Goal: Transaction & Acquisition: Purchase product/service

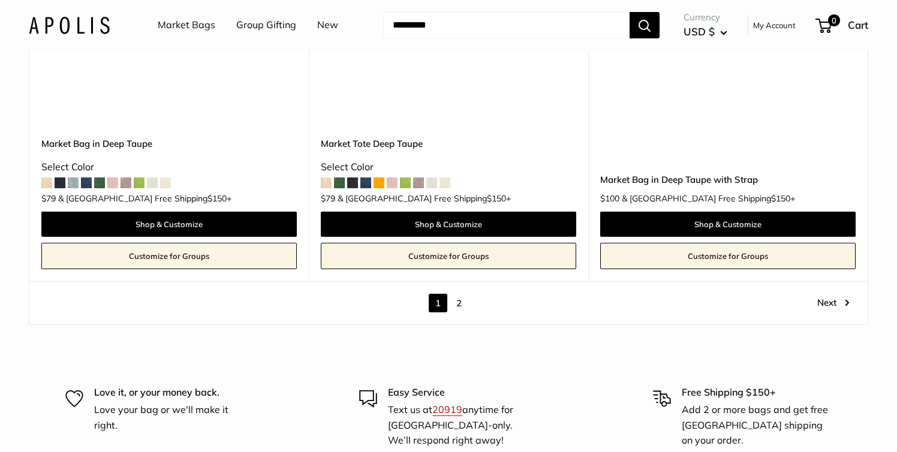
scroll to position [6946, 0]
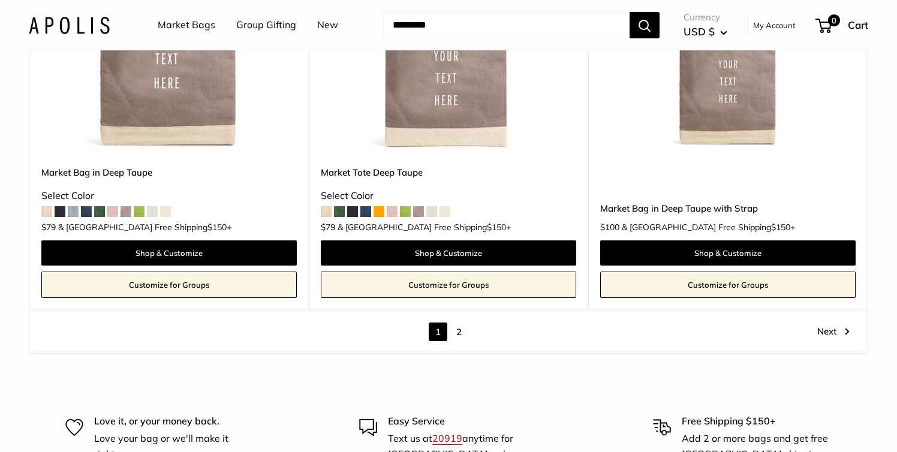
click at [460, 323] on link "2" at bounding box center [459, 332] width 19 height 19
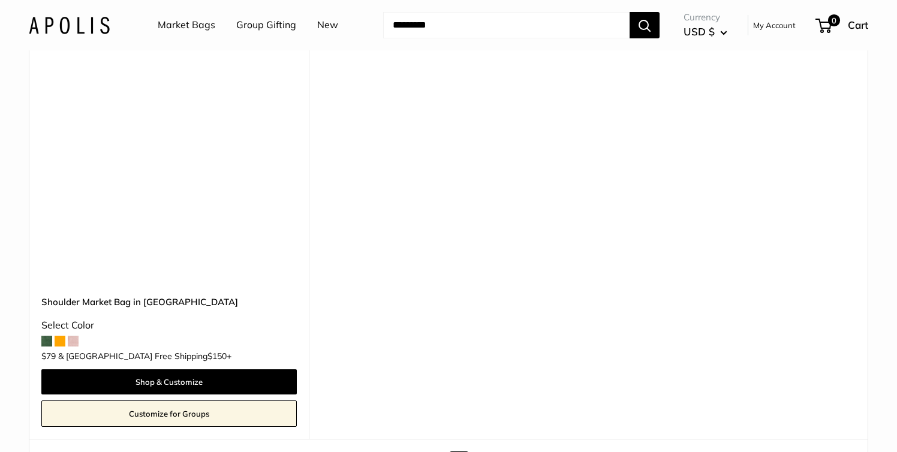
scroll to position [1700, 0]
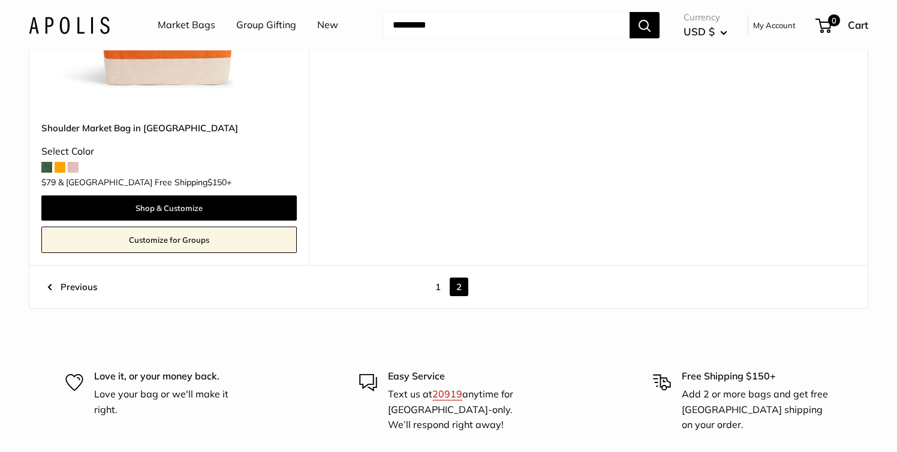
click at [436, 279] on link "1" at bounding box center [438, 287] width 19 height 19
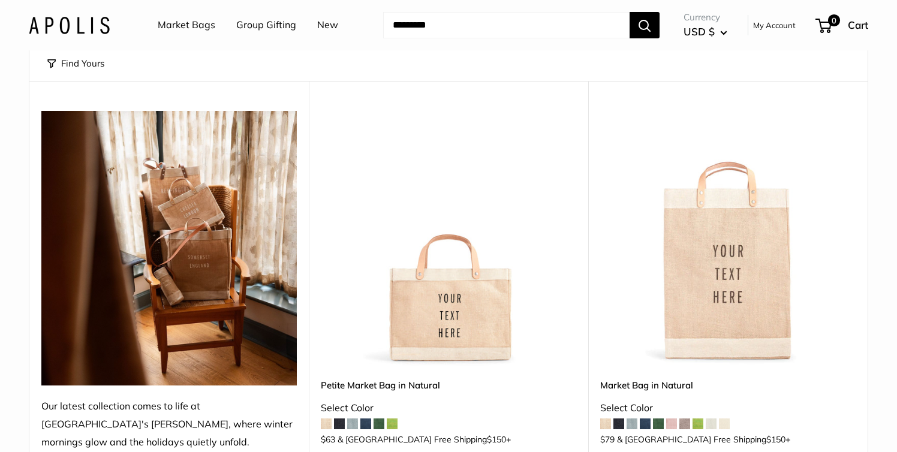
scroll to position [205, 0]
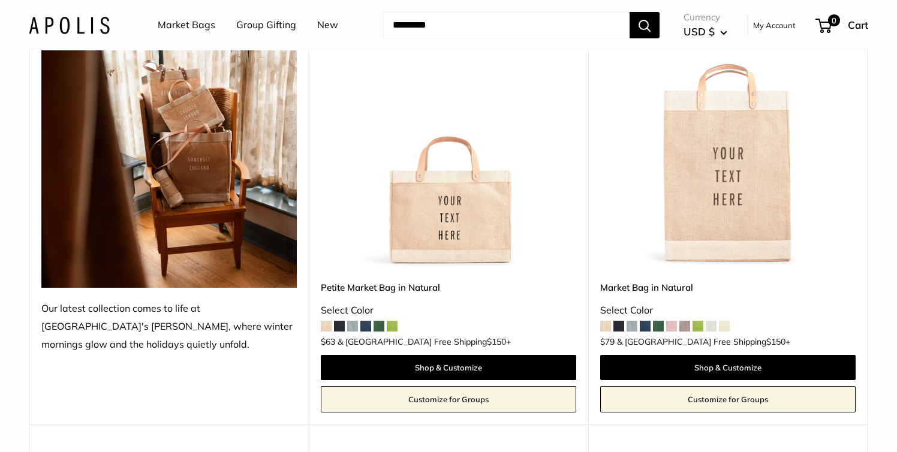
click at [412, 285] on link "Petite Market Bag in Natural" at bounding box center [448, 288] width 255 height 14
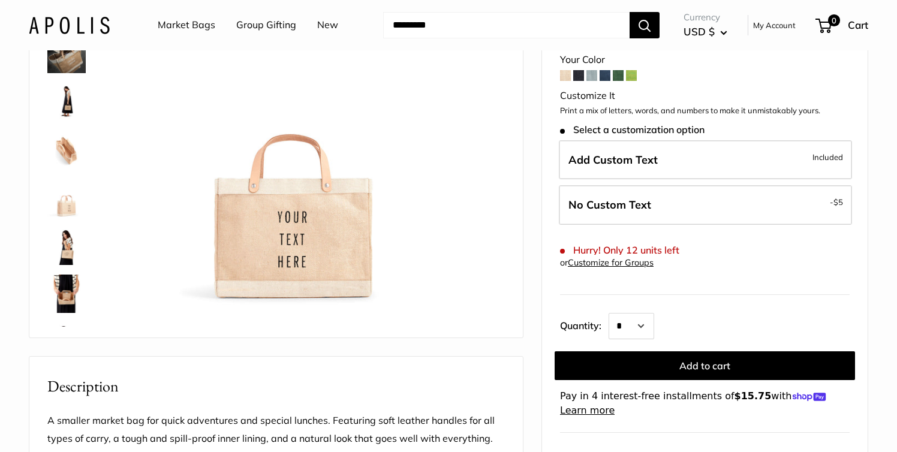
scroll to position [144, 0]
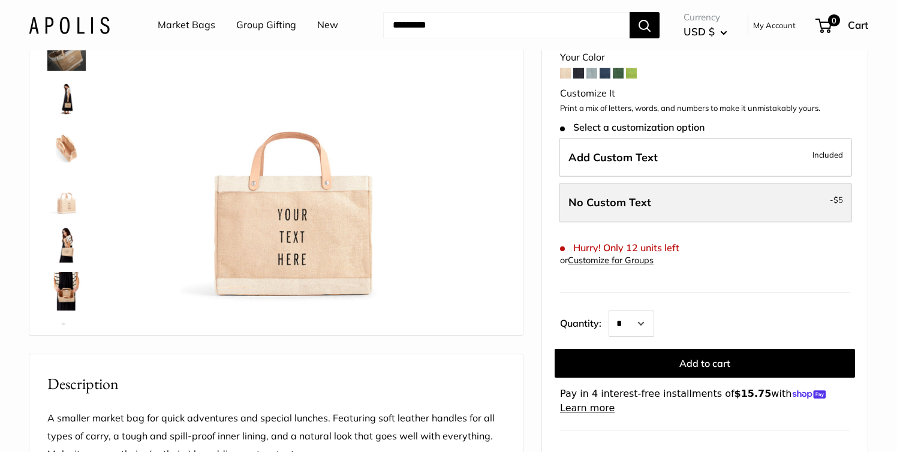
click at [719, 207] on label "No Custom Text - $5" at bounding box center [705, 203] width 293 height 40
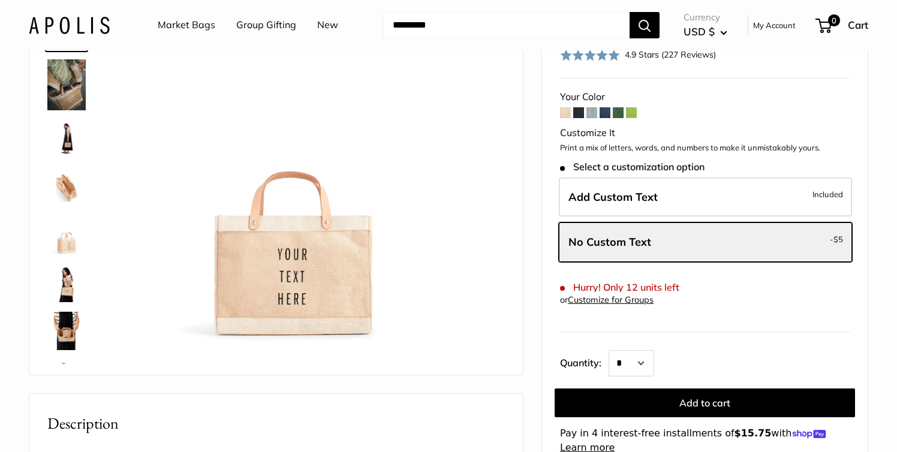
scroll to position [112, 0]
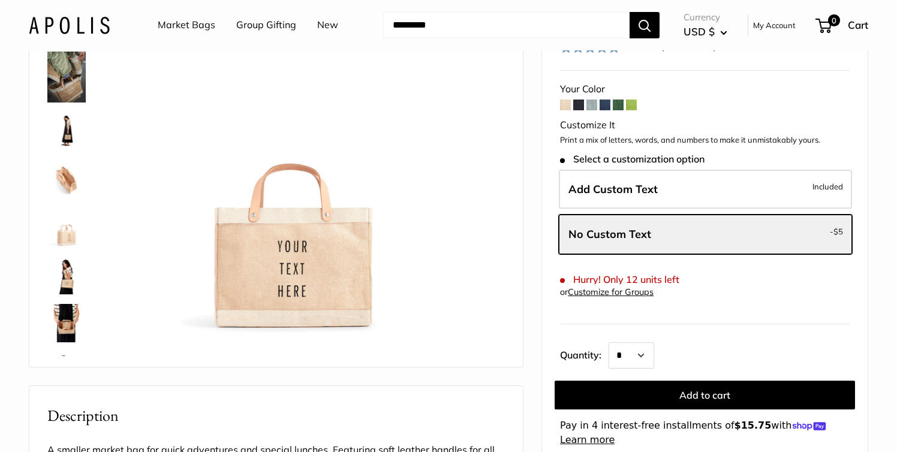
click at [73, 187] on img at bounding box center [66, 179] width 38 height 38
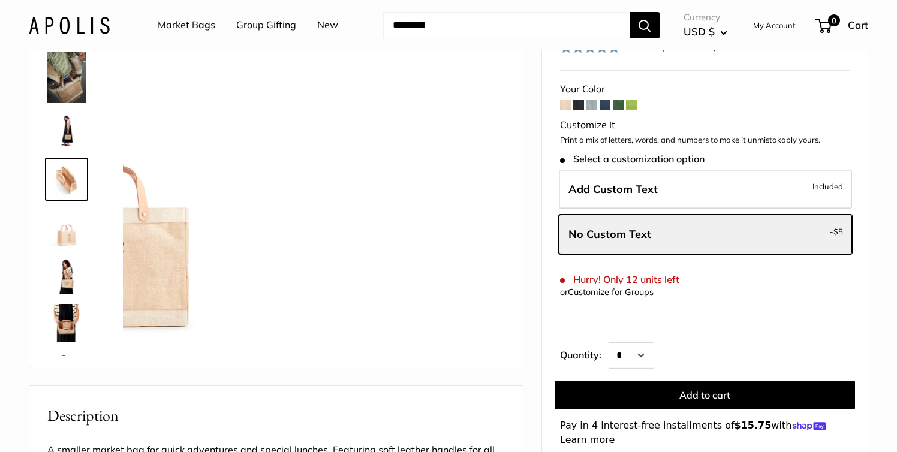
scroll to position [2, 0]
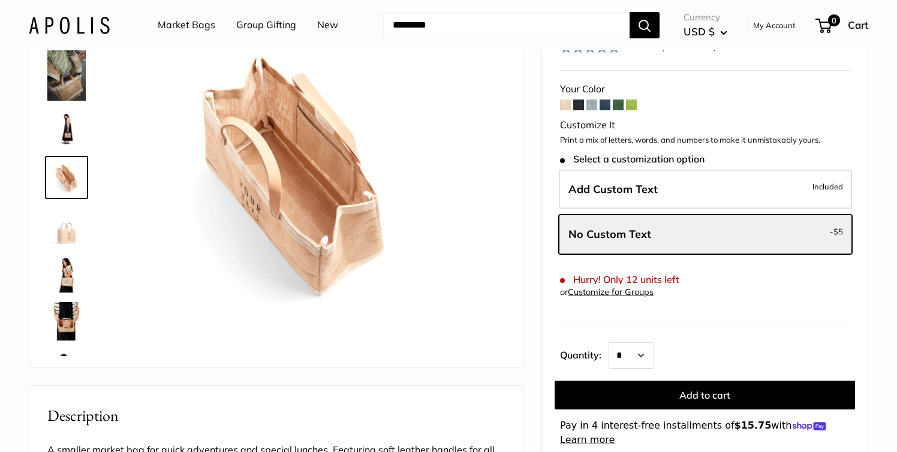
click at [70, 233] on img at bounding box center [66, 225] width 38 height 38
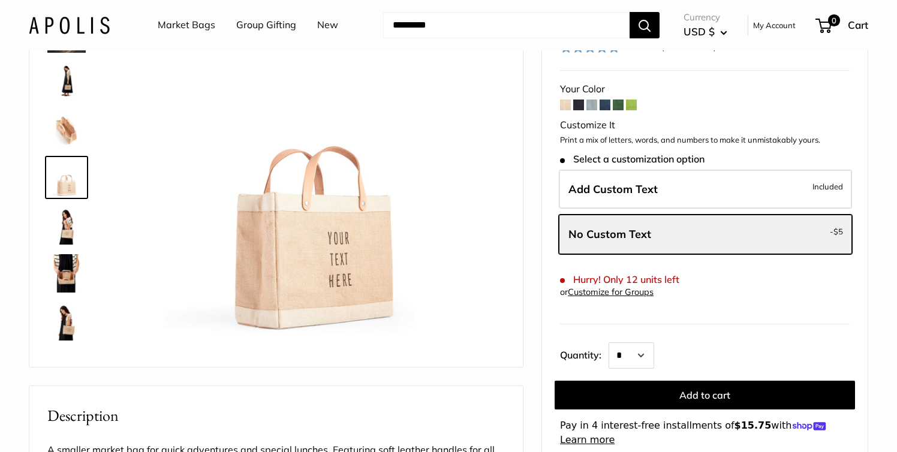
click at [67, 268] on img at bounding box center [66, 273] width 38 height 38
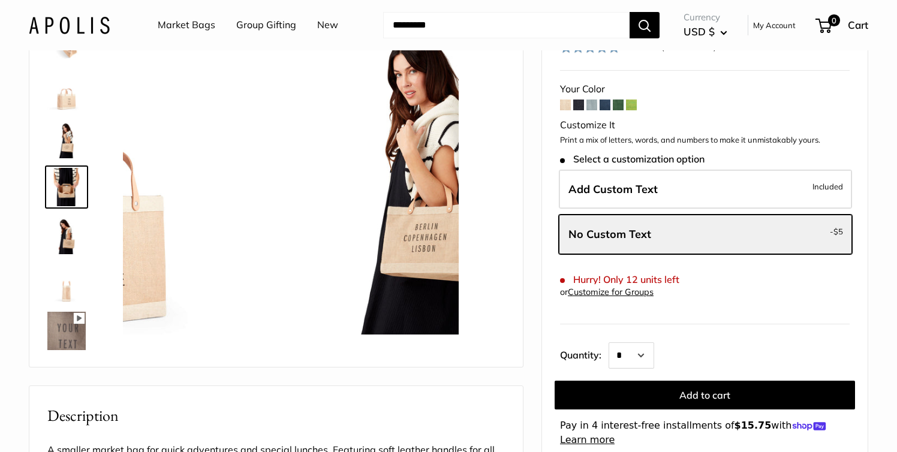
scroll to position [146, 0]
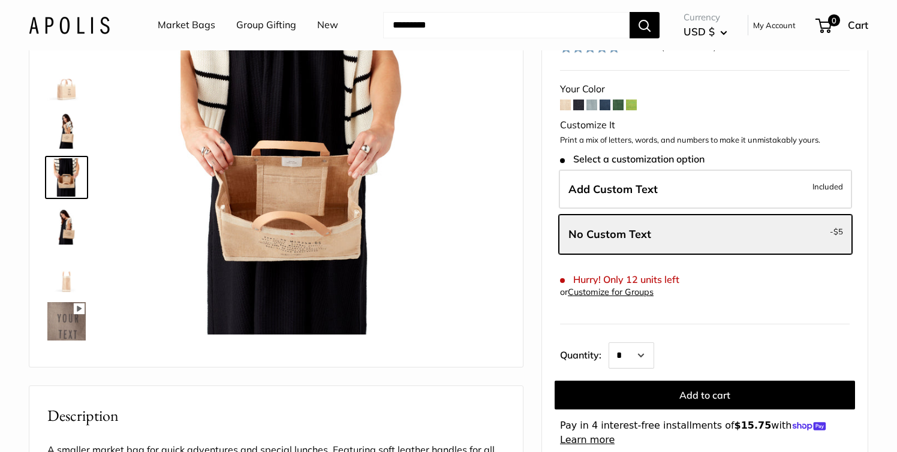
click at [67, 148] on img at bounding box center [66, 129] width 38 height 38
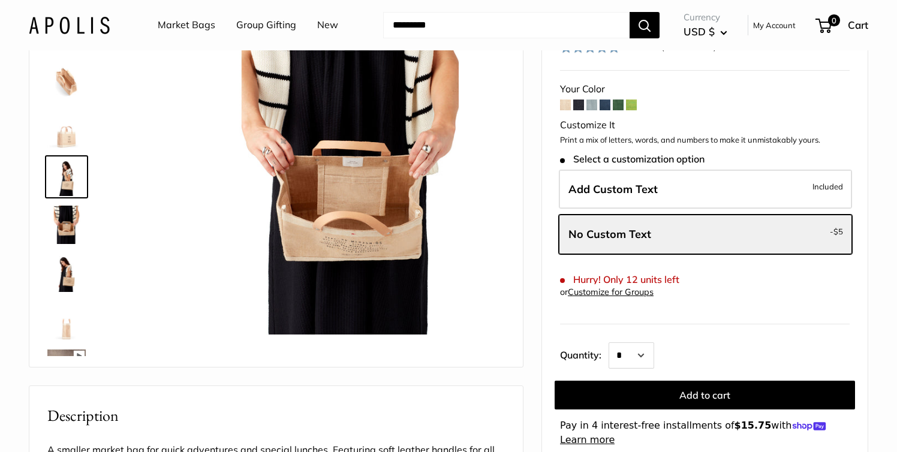
scroll to position [98, 0]
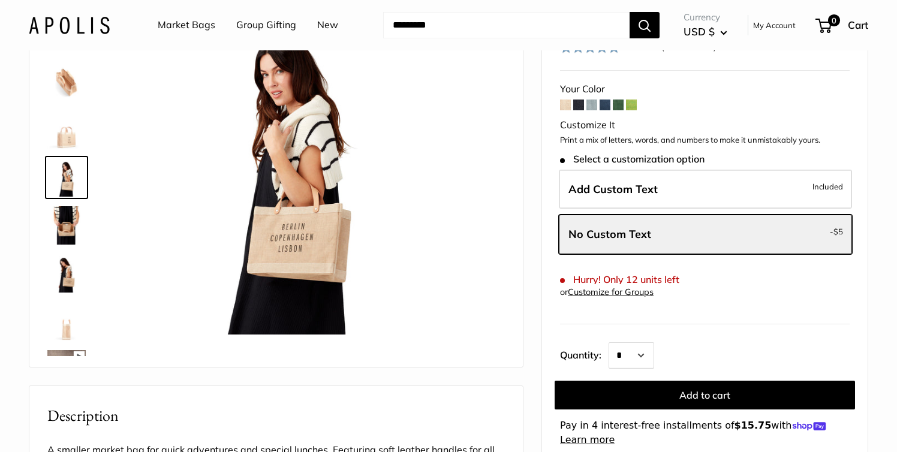
click at [72, 246] on link at bounding box center [66, 225] width 43 height 43
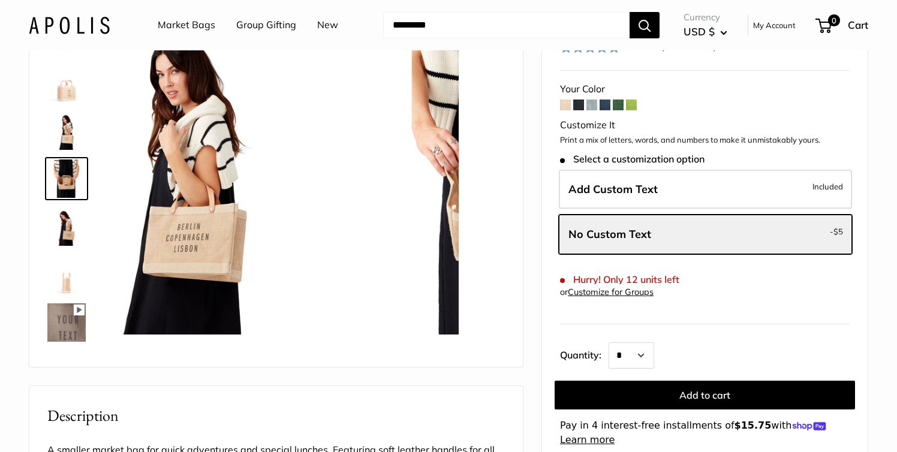
scroll to position [146, 0]
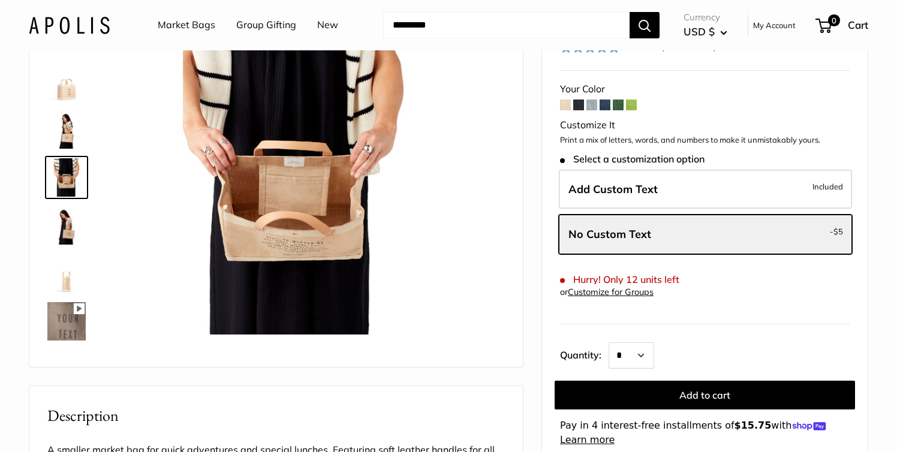
click at [70, 266] on img at bounding box center [66, 273] width 38 height 38
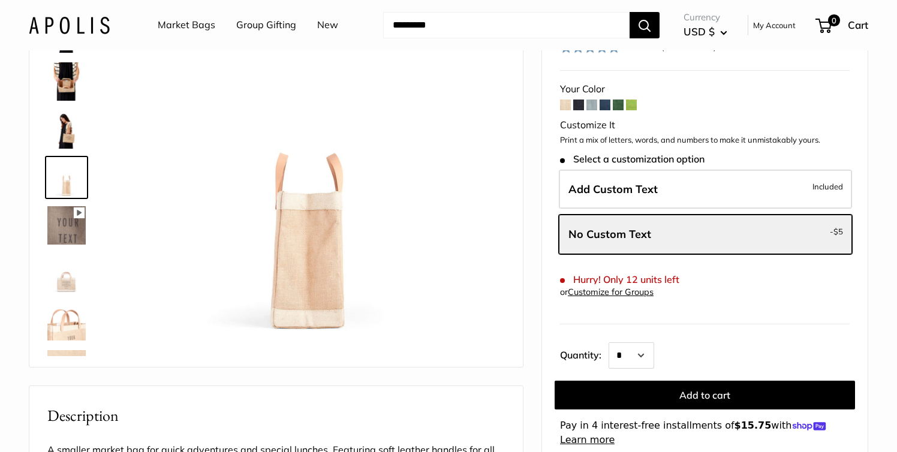
click at [70, 265] on img at bounding box center [66, 273] width 38 height 38
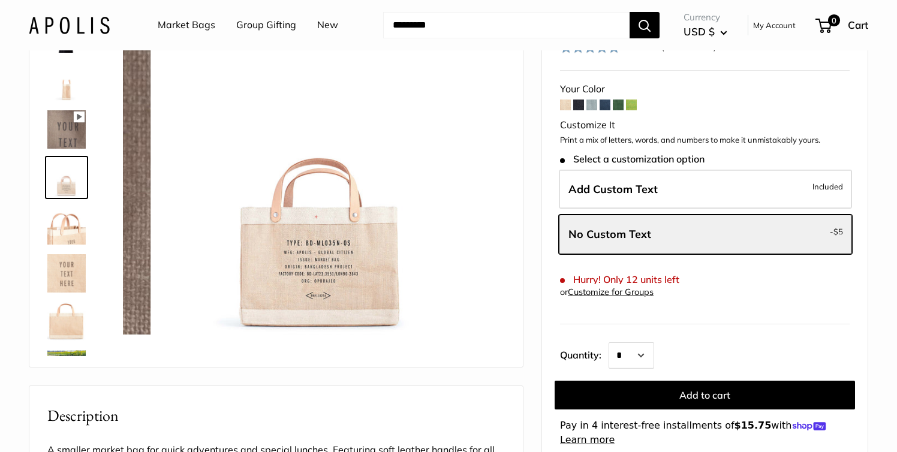
click at [70, 271] on img at bounding box center [66, 273] width 38 height 38
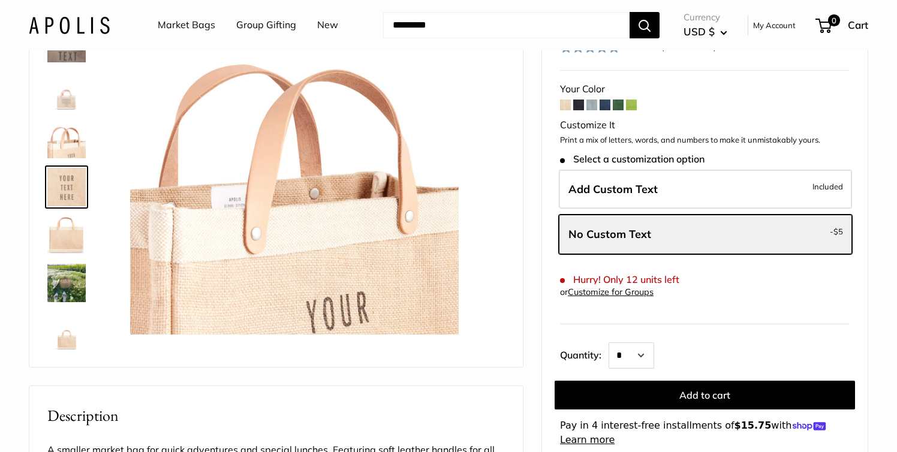
scroll to position [434, 0]
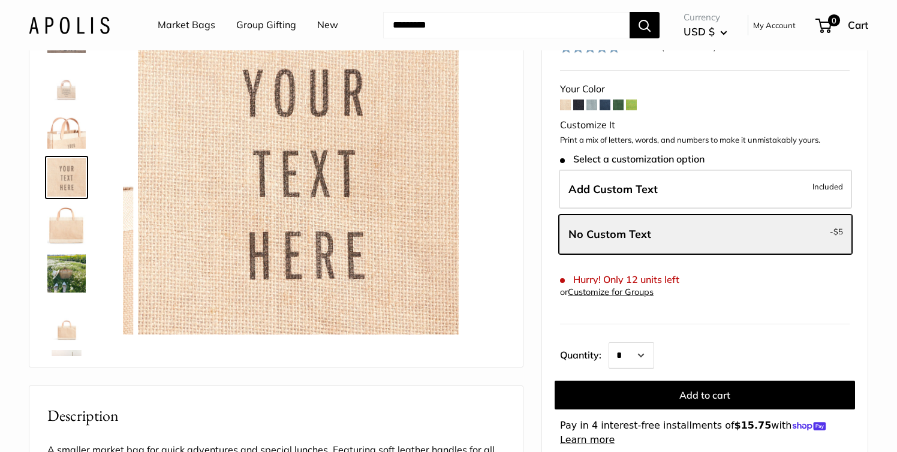
click at [74, 95] on img at bounding box center [66, 81] width 38 height 38
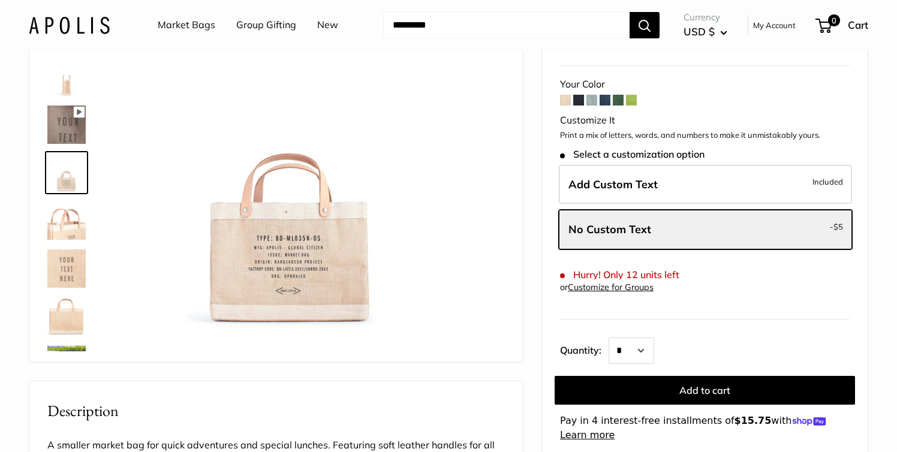
scroll to position [121, 0]
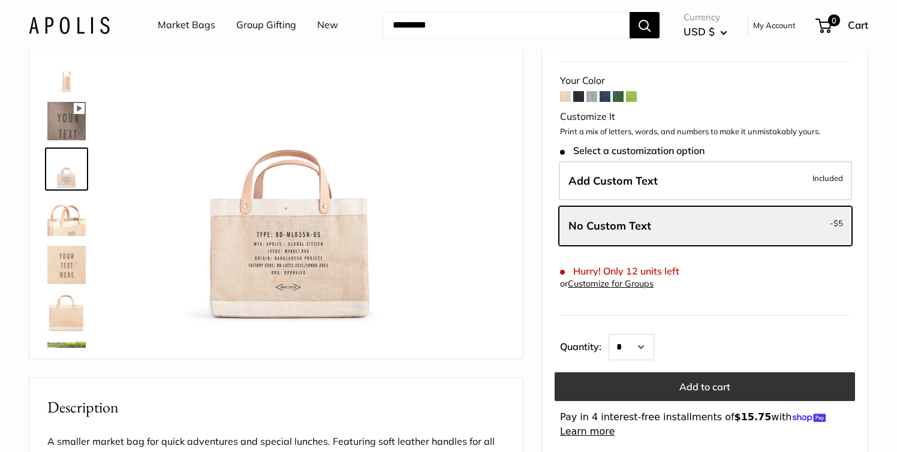
click at [718, 384] on button "Add to cart" at bounding box center [705, 386] width 300 height 29
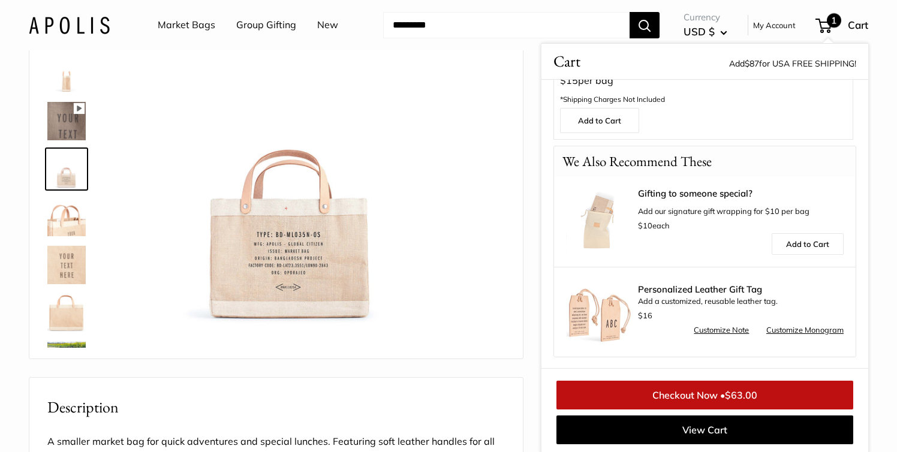
scroll to position [176, 0]
click at [750, 386] on link "Checkout Now • $63.00" at bounding box center [704, 395] width 297 height 29
